Goal: Task Accomplishment & Management: Use online tool/utility

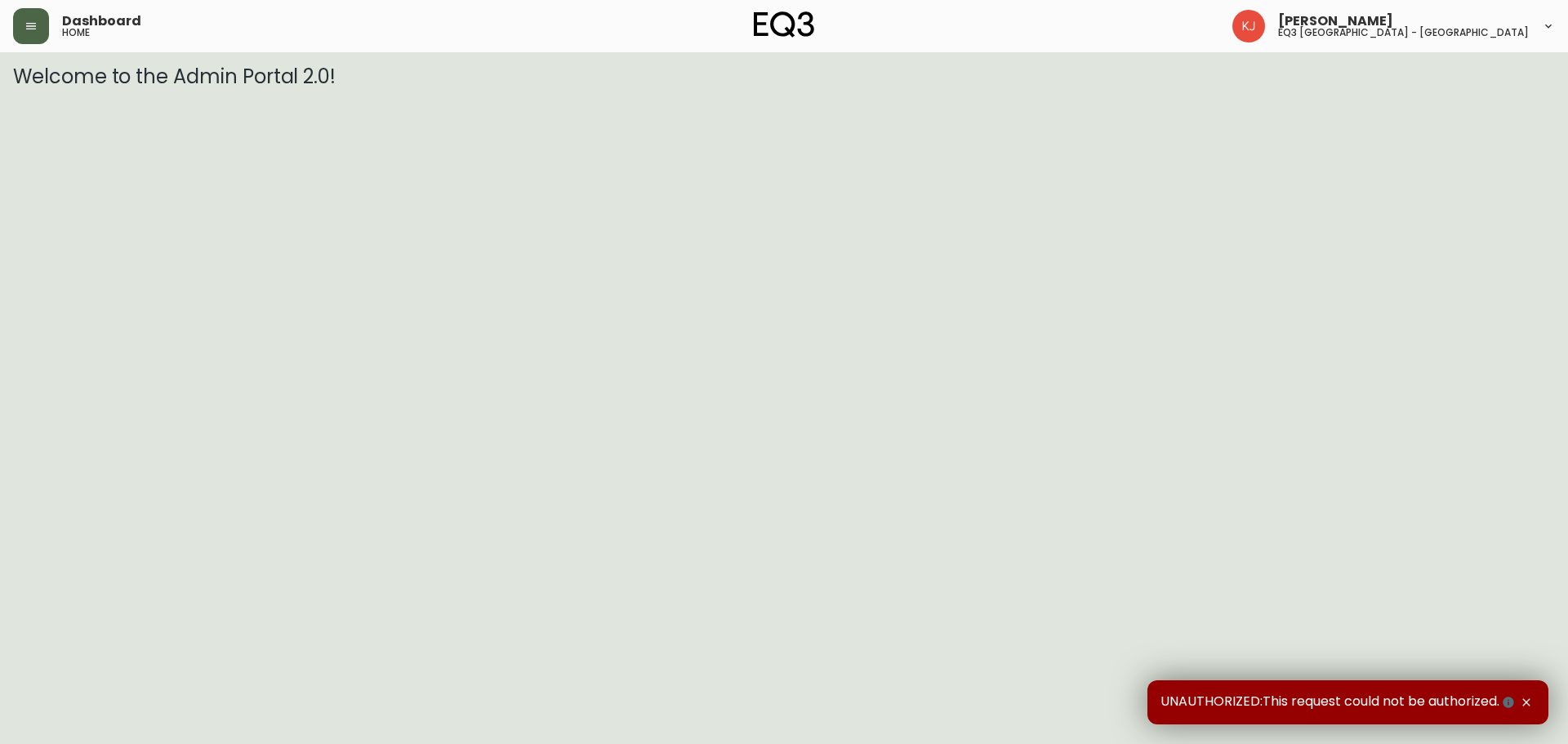
click at [43, 22] on button "button" at bounding box center [31, 25] width 36 height 36
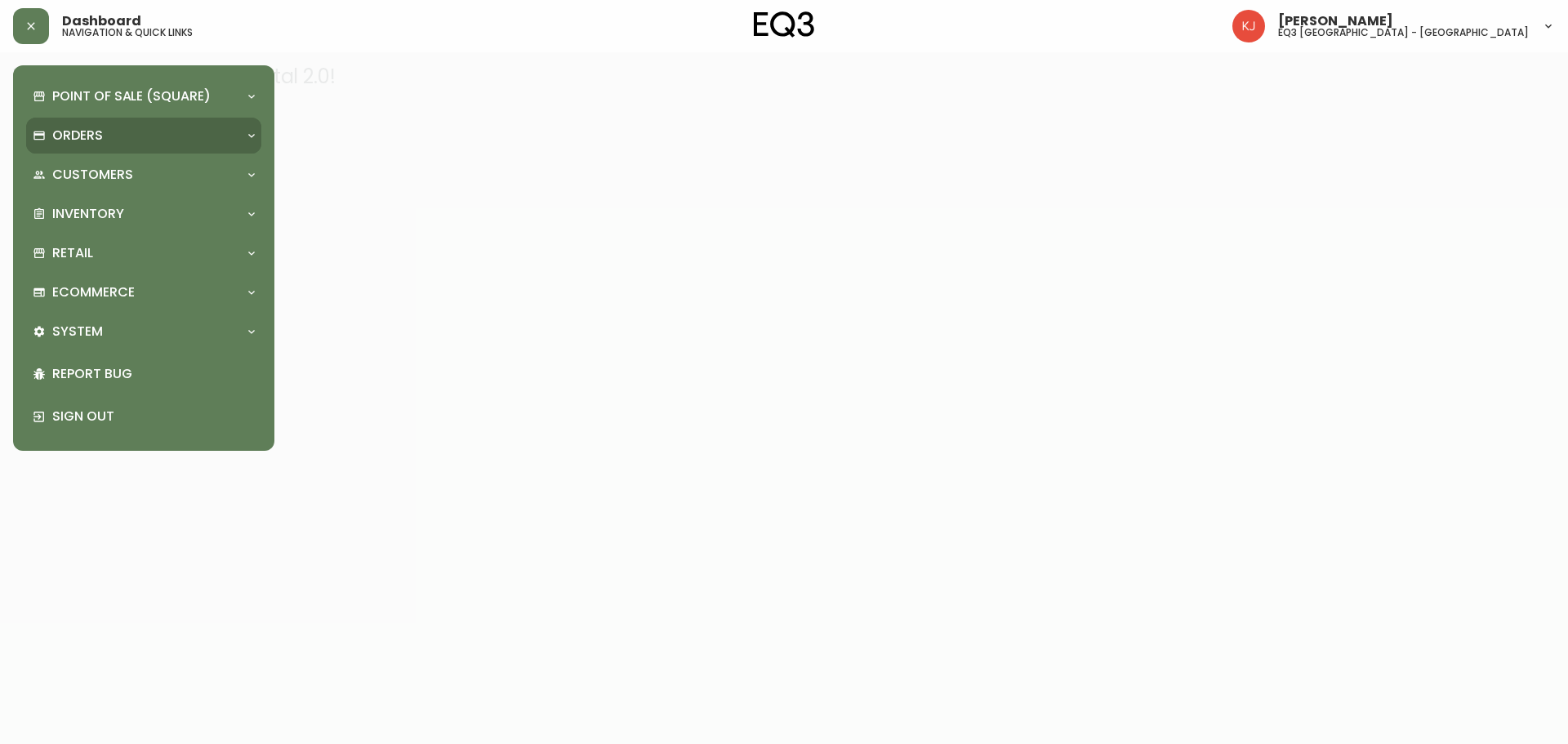
click at [151, 128] on div "Orders" at bounding box center [135, 135] width 206 height 18
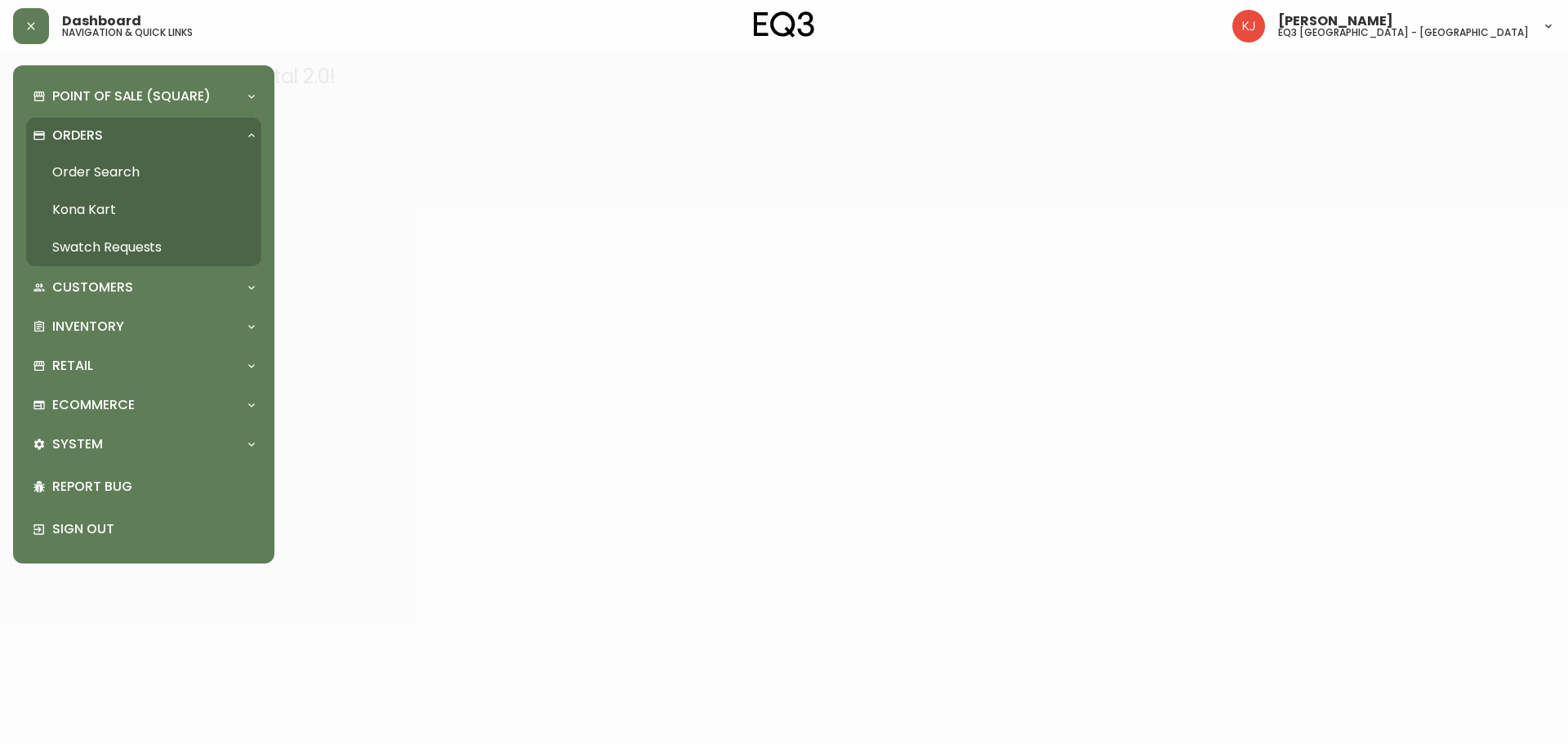
click at [155, 160] on link "Order Search" at bounding box center [144, 172] width 235 height 38
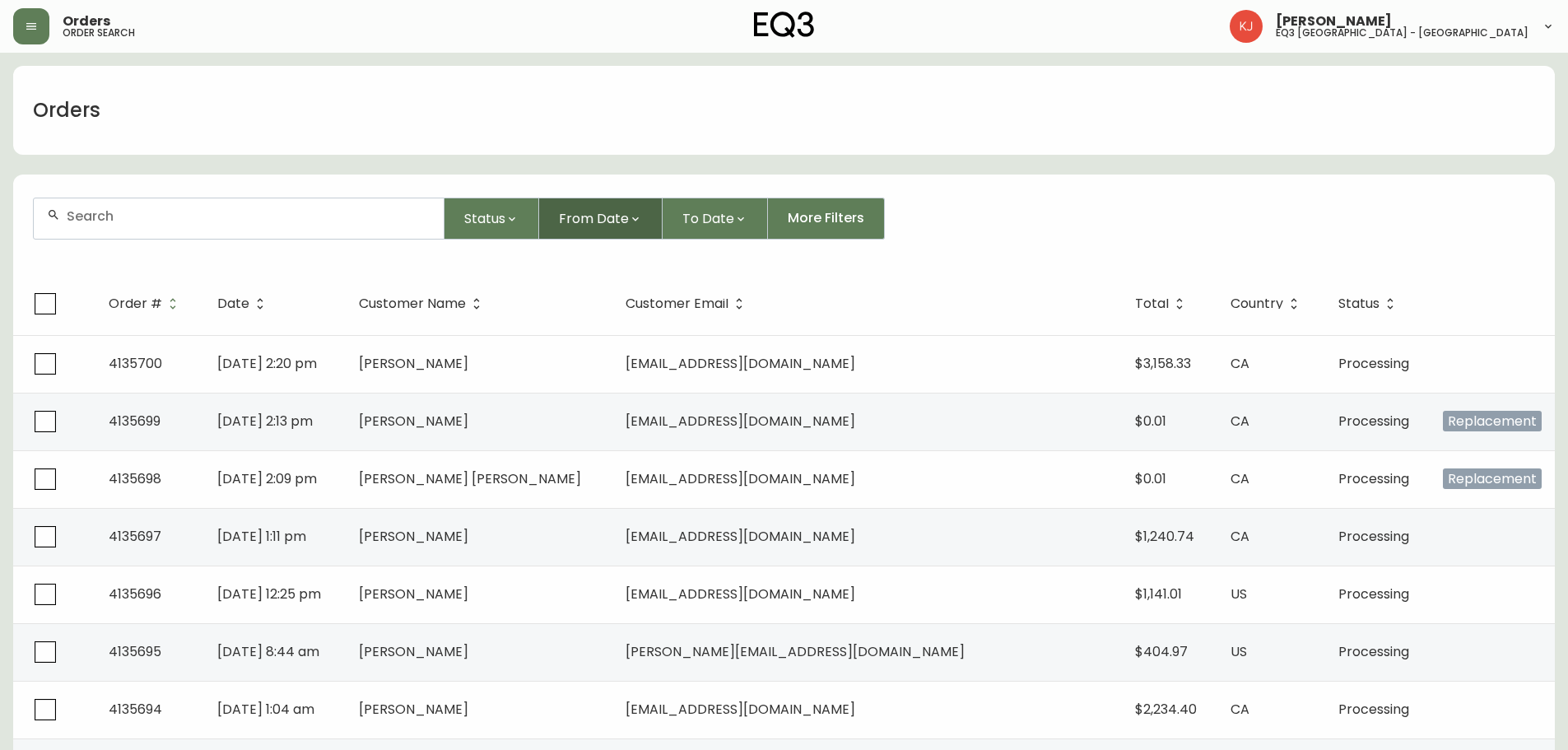
click at [607, 218] on span "From Date" at bounding box center [594, 218] width 70 height 20
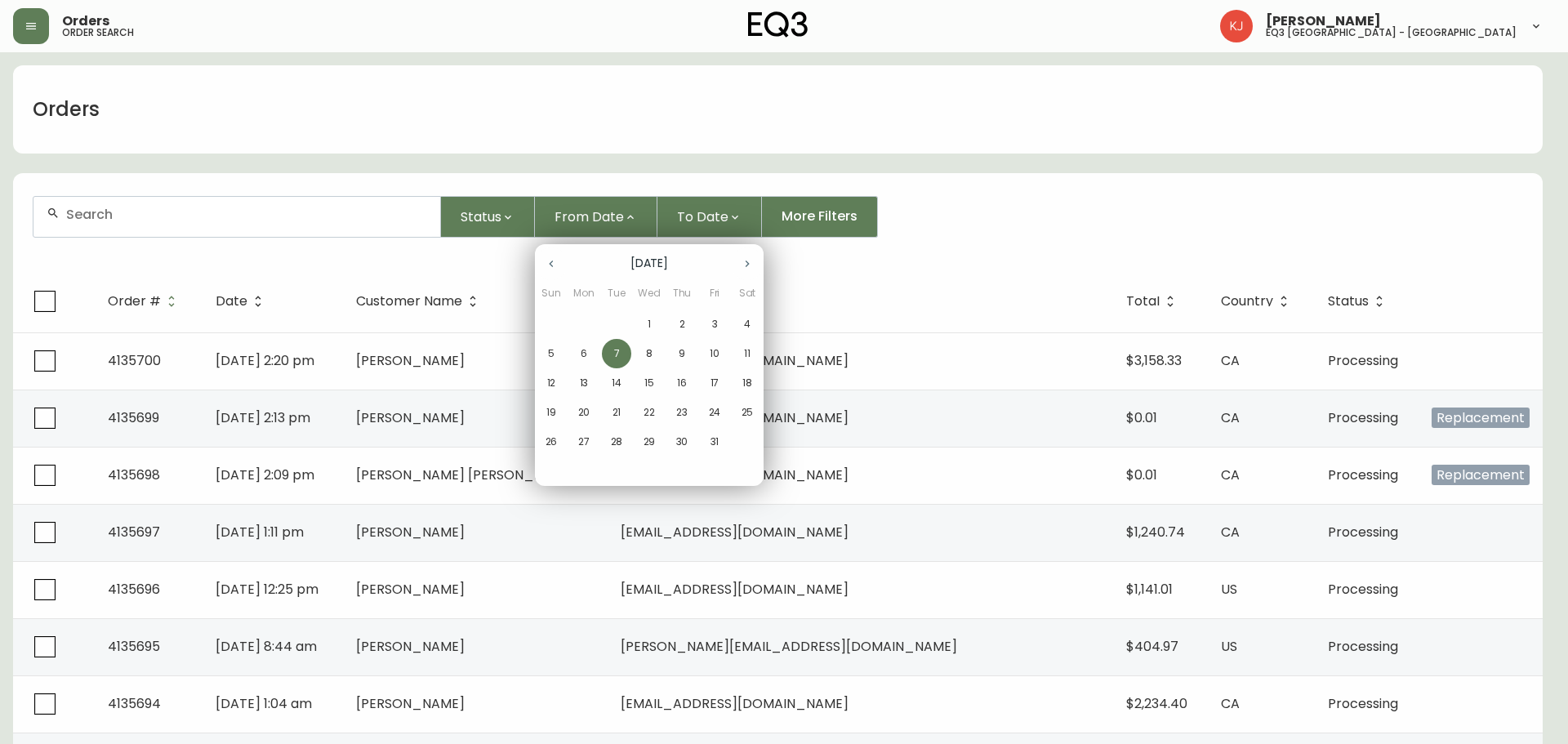
click at [648, 321] on p "1" at bounding box center [648, 323] width 3 height 14
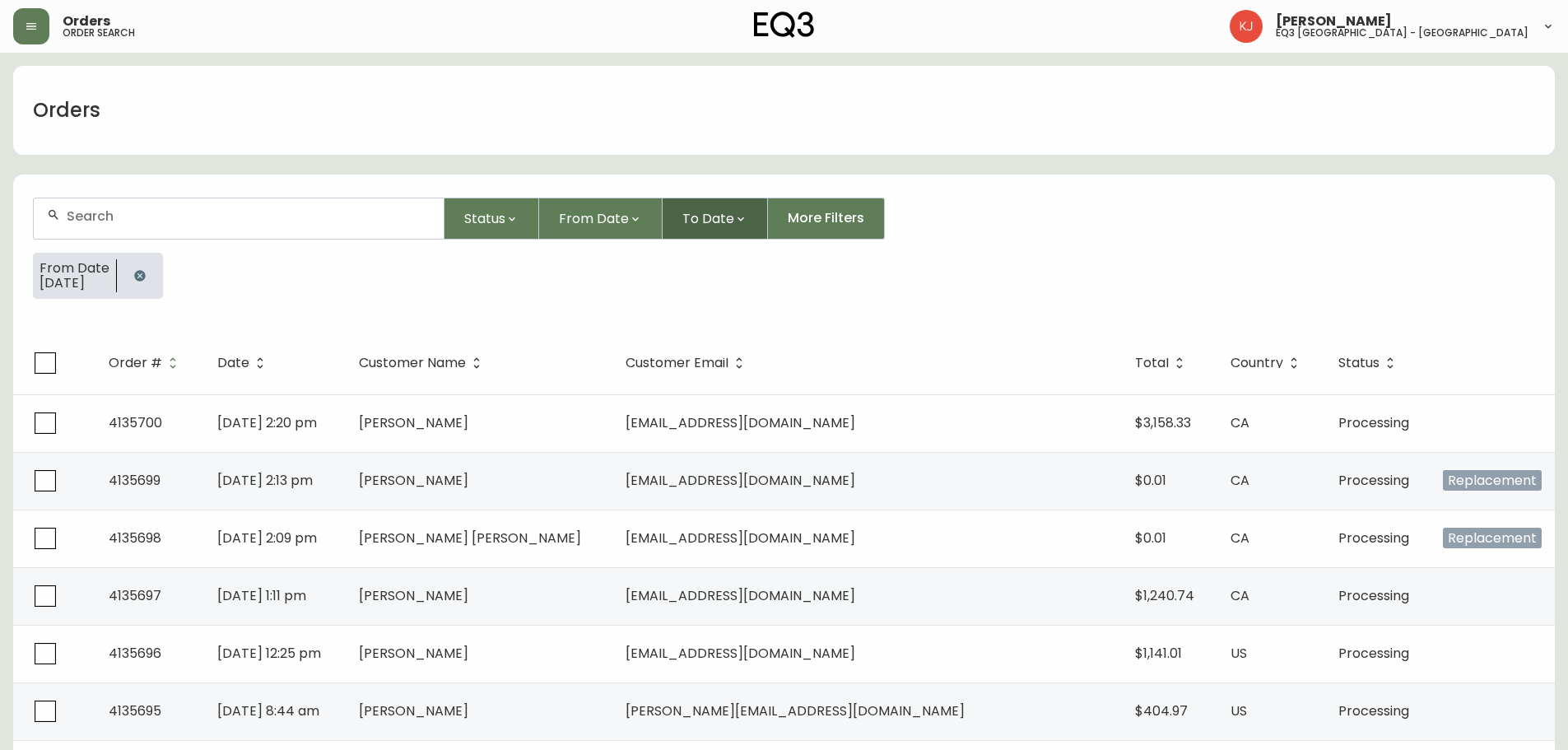
click at [703, 219] on span "To Date" at bounding box center [708, 218] width 52 height 20
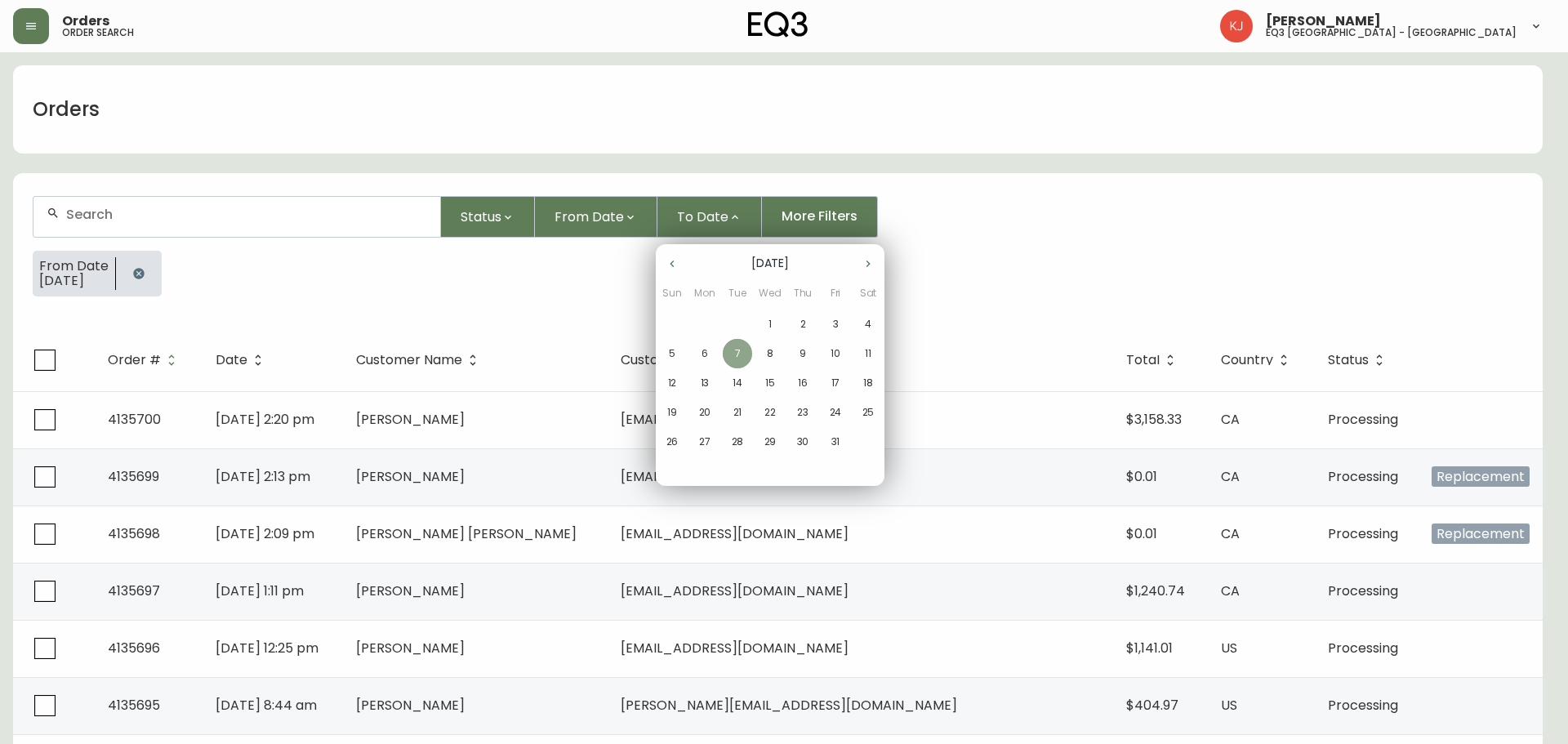
click at [743, 353] on span "7" at bounding box center [737, 353] width 29 height 14
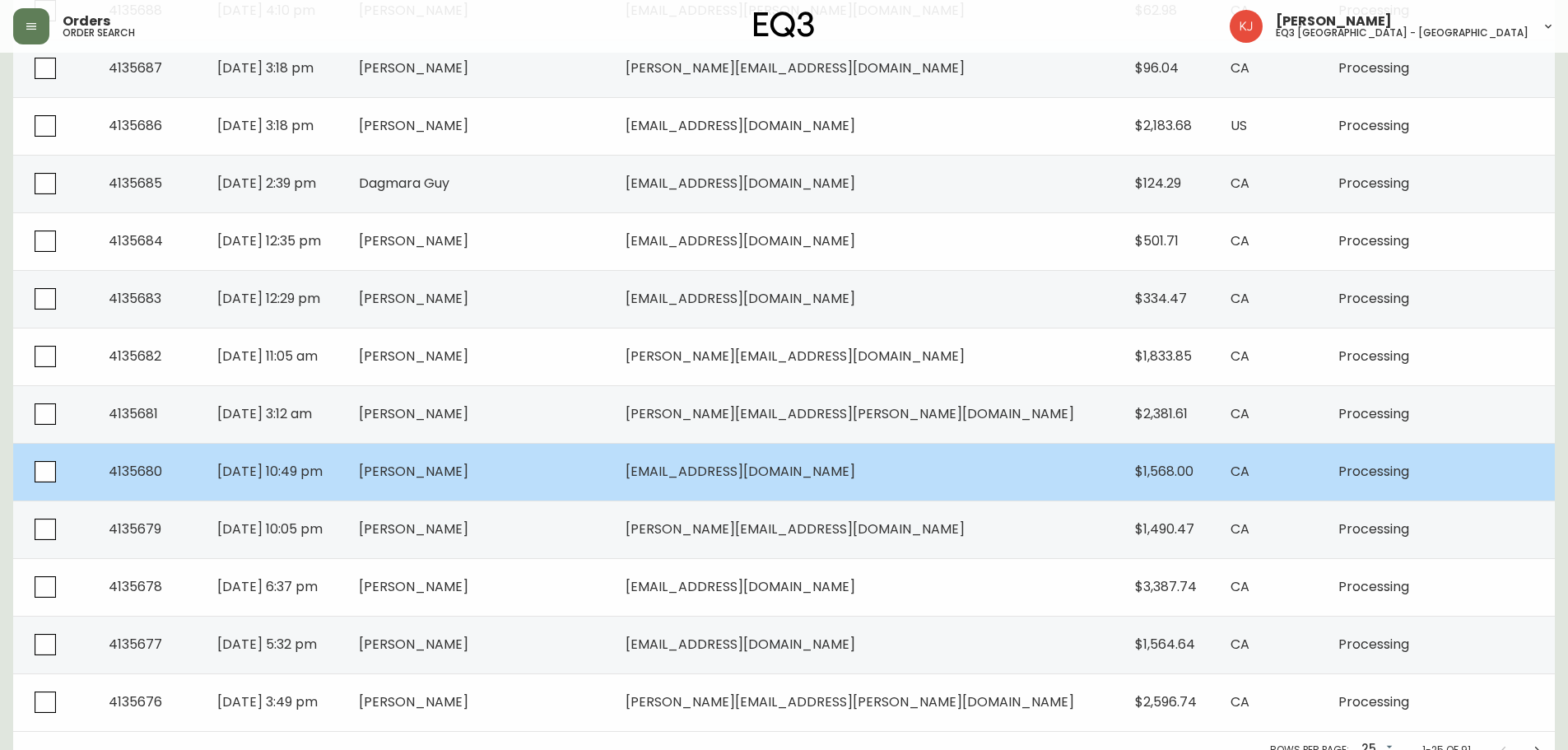
scroll to position [1122, 0]
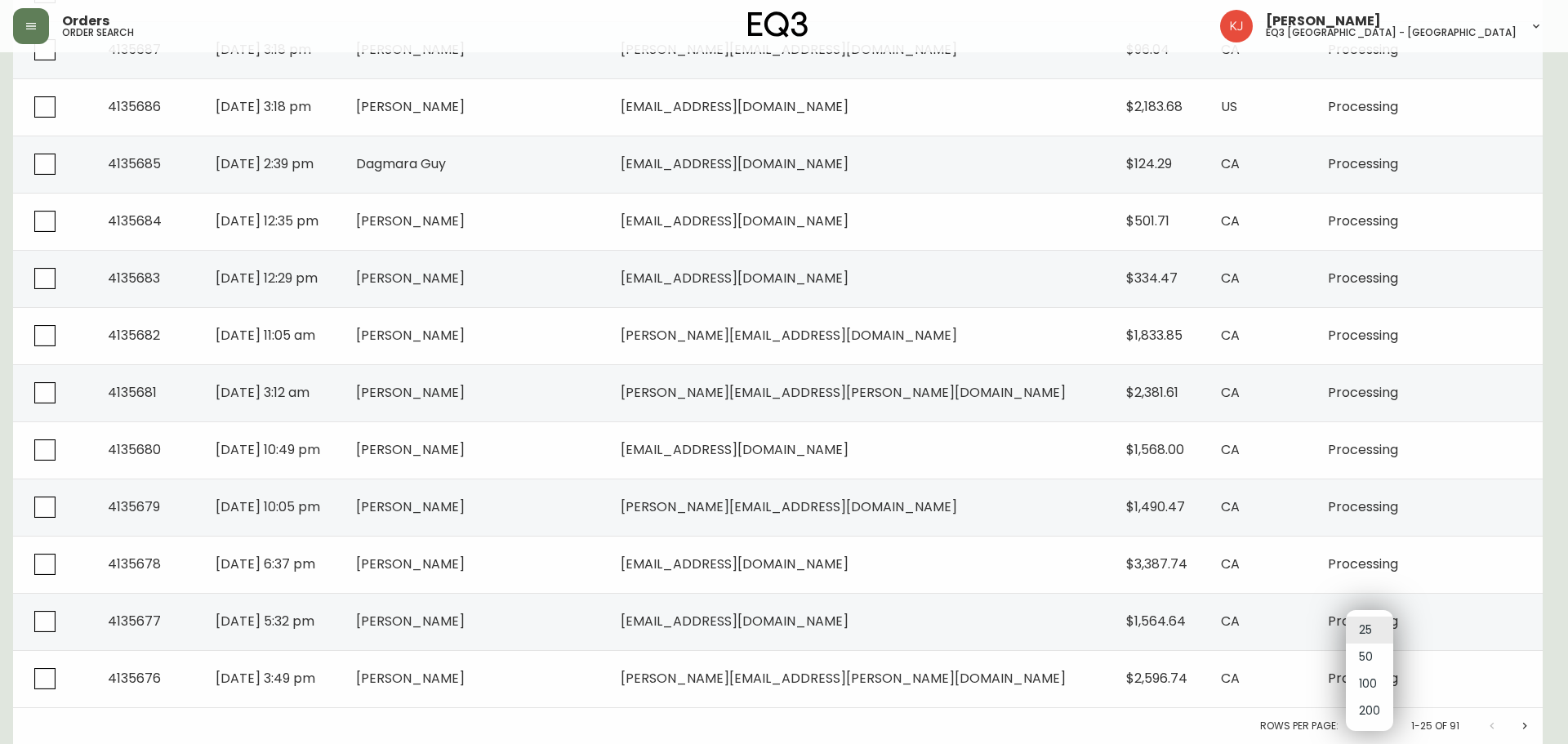
click at [1553, 627] on div at bounding box center [784, 372] width 1568 height 744
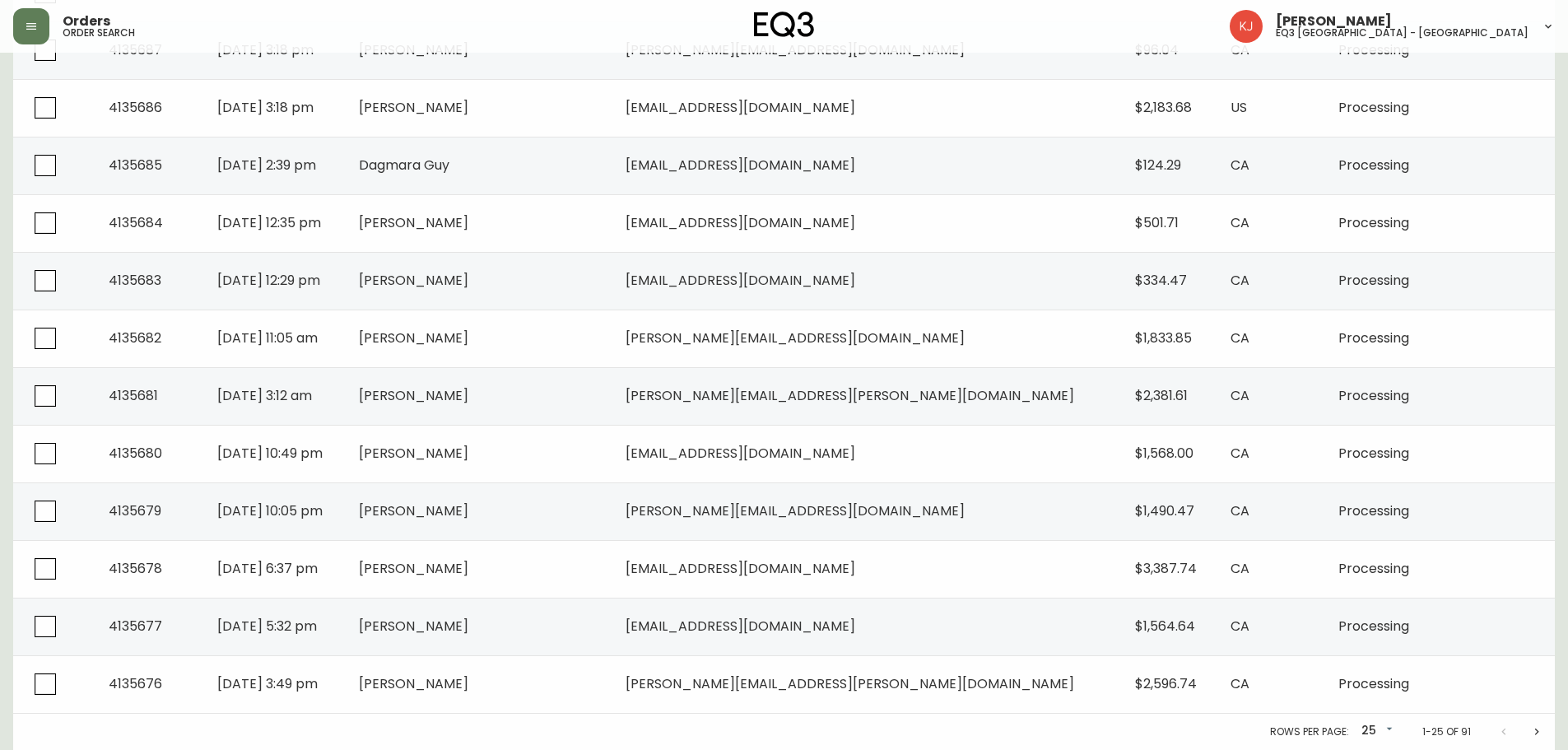
drag, startPoint x: 1565, startPoint y: 623, endPoint x: 1565, endPoint y: 670, distance: 47.0
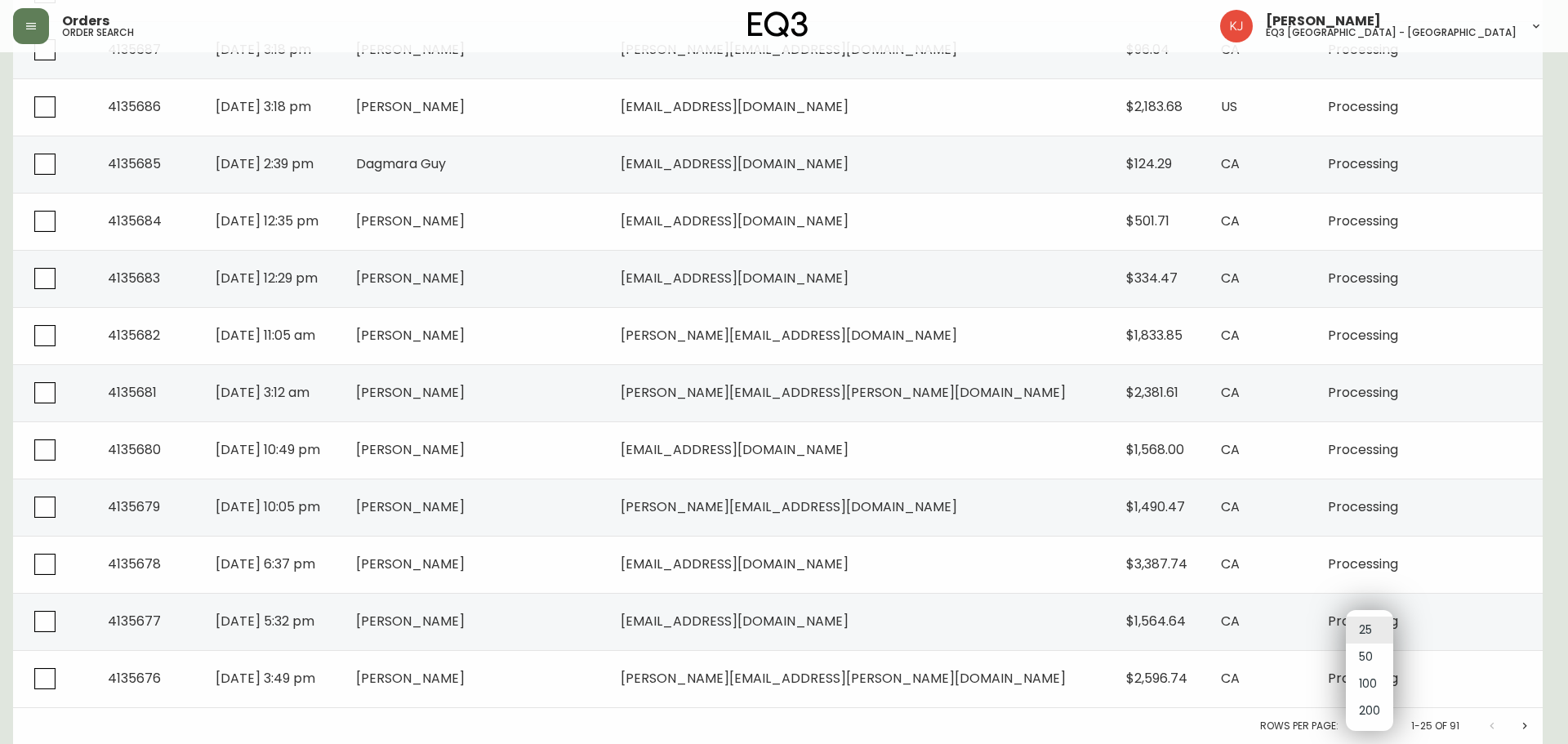
click at [1378, 707] on li "200" at bounding box center [1369, 711] width 47 height 27
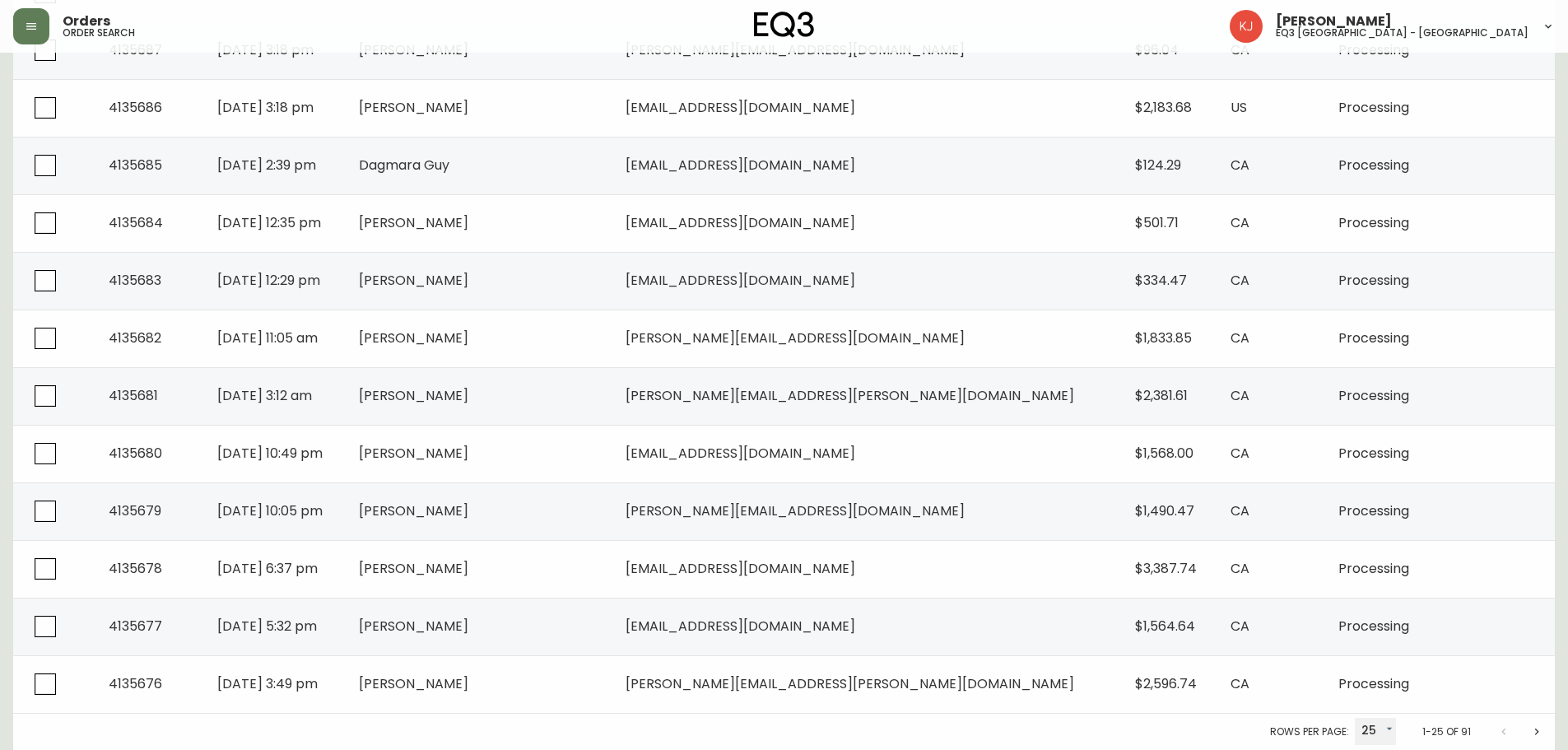
type input "200"
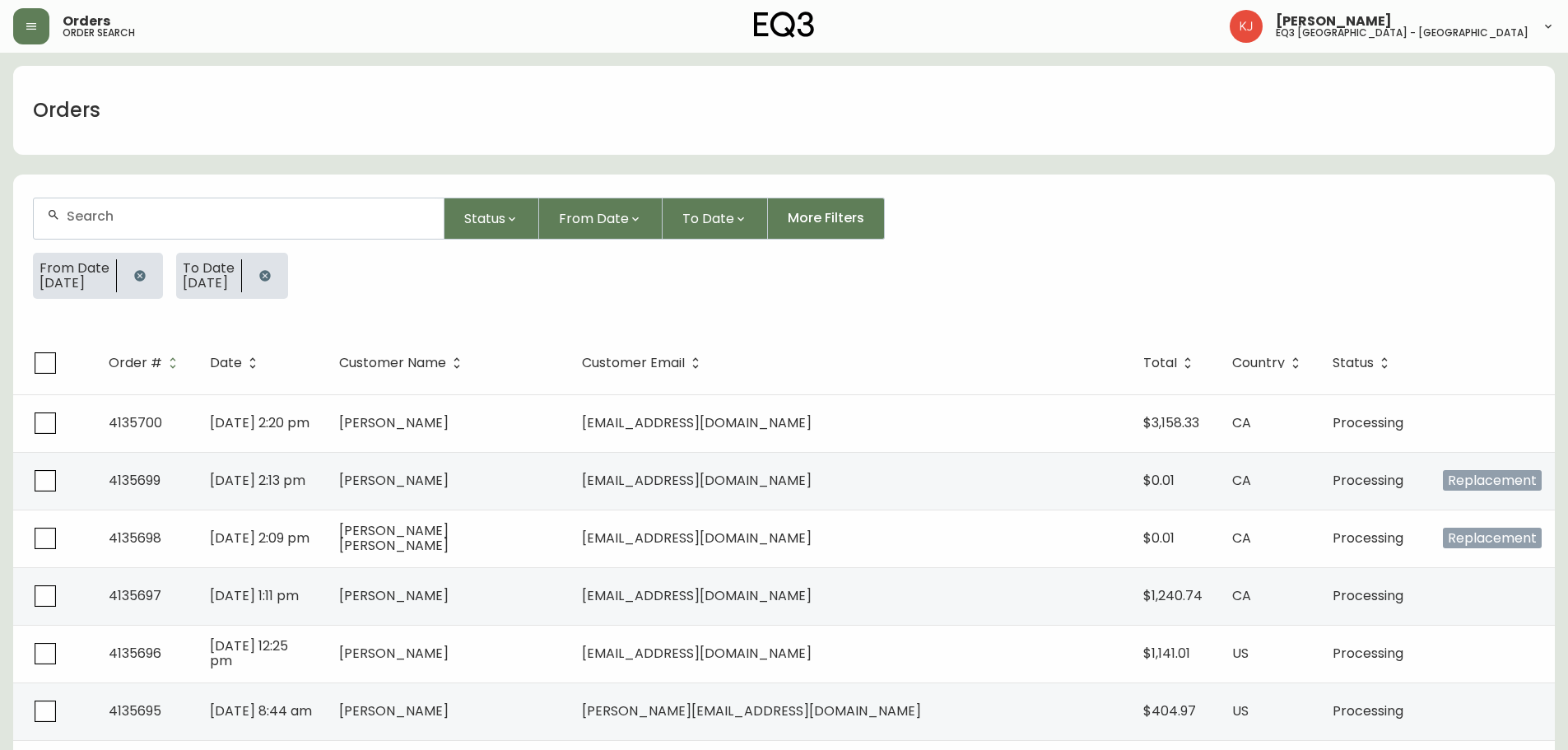
click at [245, 219] on input "text" at bounding box center [249, 216] width 364 height 16
